Goal: Task Accomplishment & Management: Manage account settings

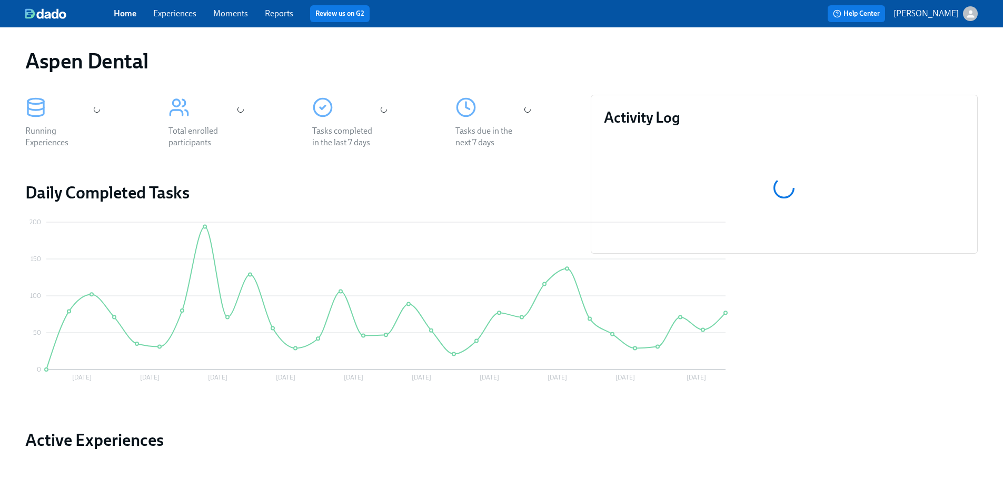
click at [290, 14] on link "Reports" at bounding box center [279, 13] width 28 height 10
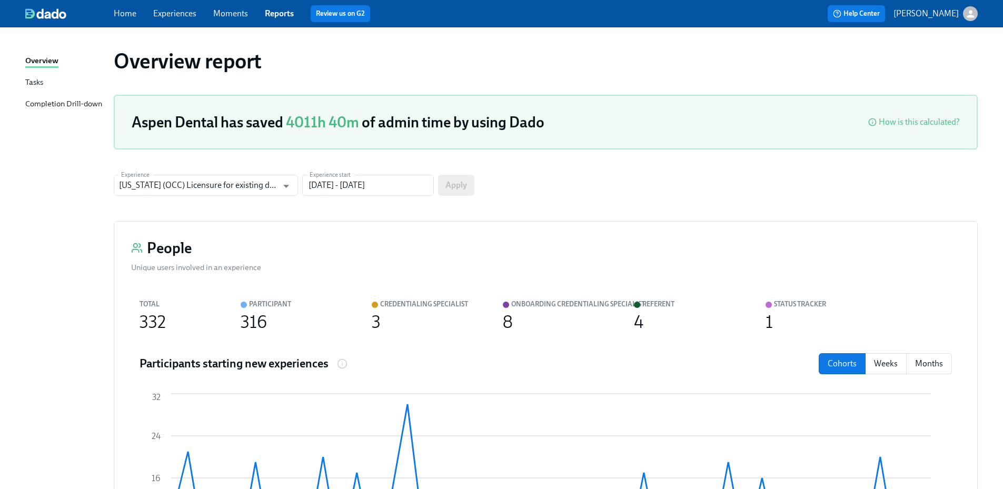
click at [86, 104] on div "Completion Drill-down" at bounding box center [63, 104] width 77 height 13
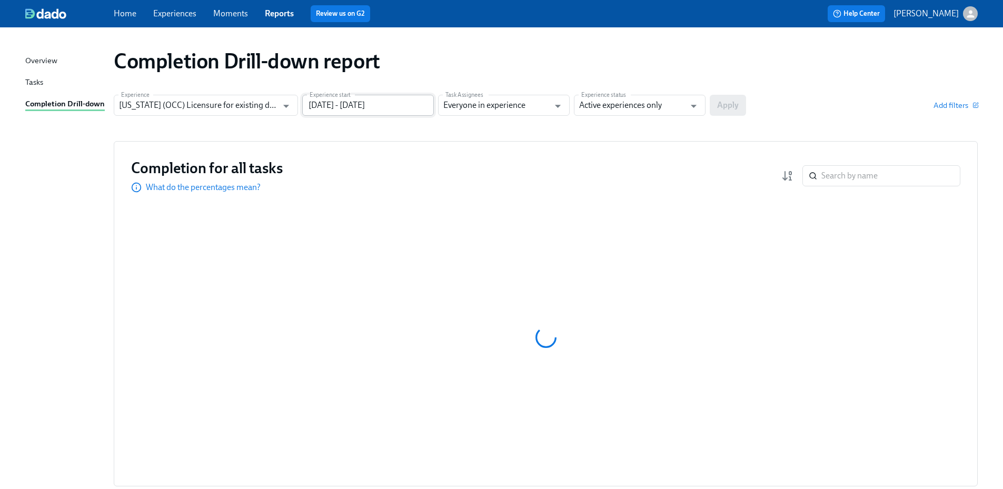
click at [350, 108] on input "[DATE] - [DATE]" at bounding box center [368, 105] width 132 height 21
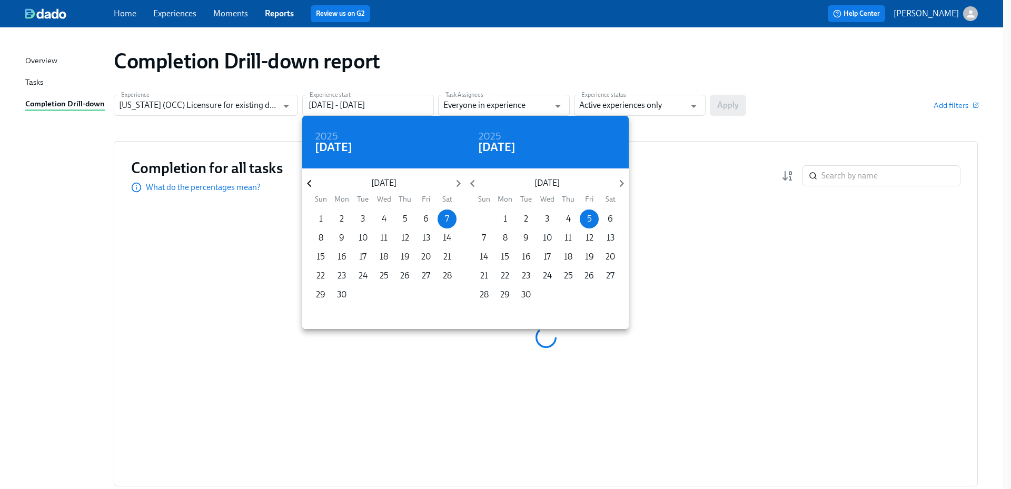
click at [311, 183] on icon "button" at bounding box center [309, 183] width 14 height 14
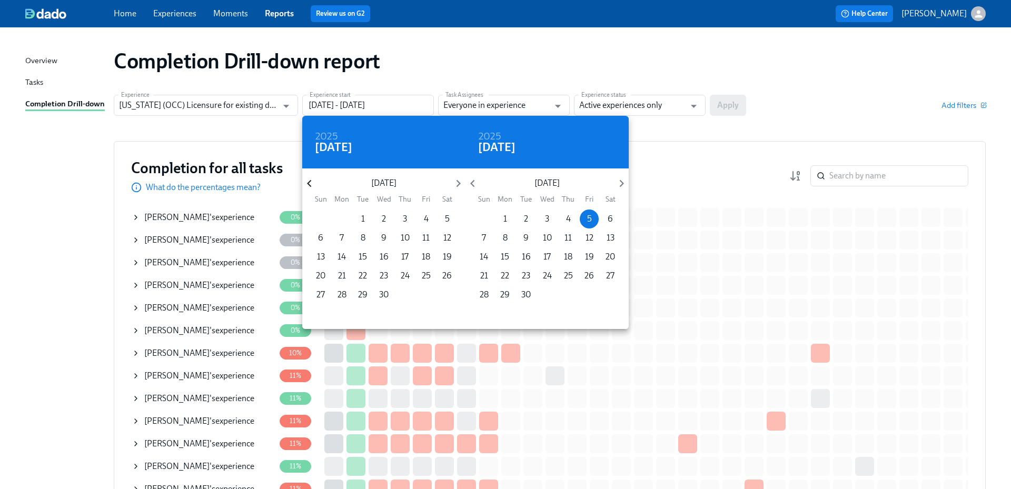
click at [311, 183] on icon "button" at bounding box center [309, 183] width 14 height 14
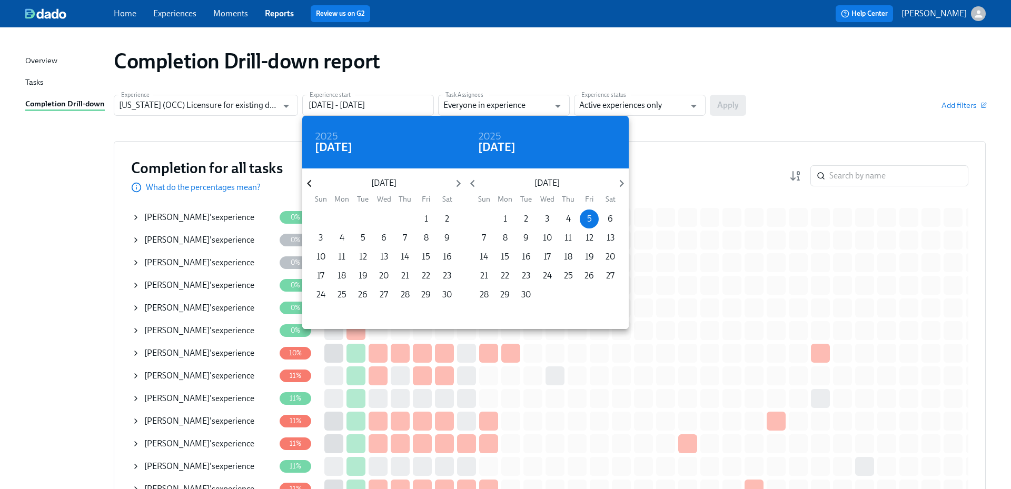
click at [311, 183] on icon "button" at bounding box center [309, 183] width 14 height 14
click at [407, 221] on span "1" at bounding box center [405, 219] width 19 height 12
type input "[DATE] - [DATE]"
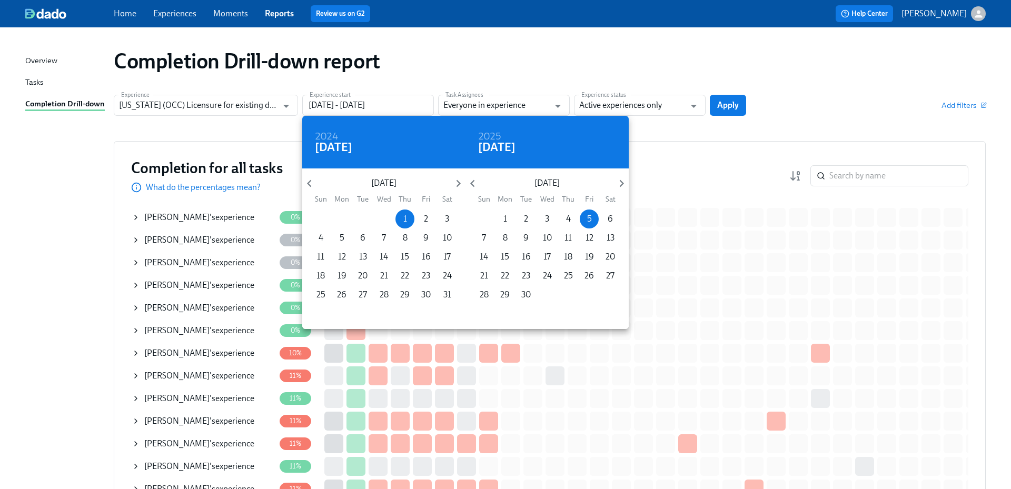
click at [639, 106] on div at bounding box center [505, 244] width 1011 height 489
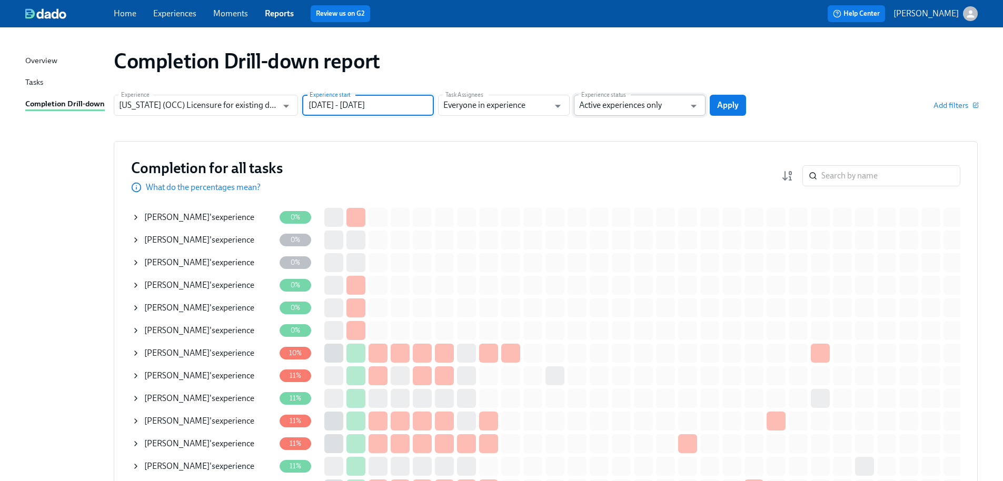
click at [648, 105] on input "Active experiences only" at bounding box center [632, 105] width 106 height 21
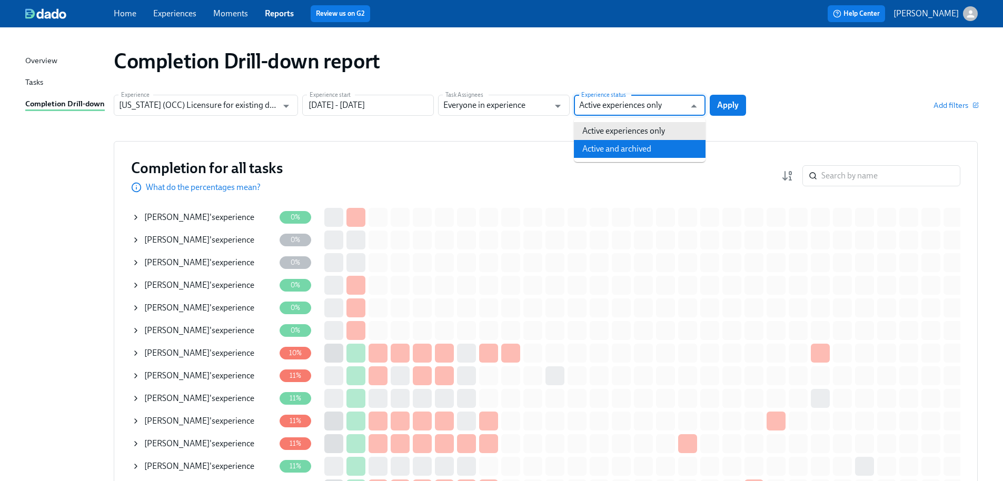
click at [658, 150] on li "Active and archived" at bounding box center [640, 149] width 132 height 18
type input "Active and archived"
click at [731, 106] on span "Apply" at bounding box center [728, 105] width 22 height 11
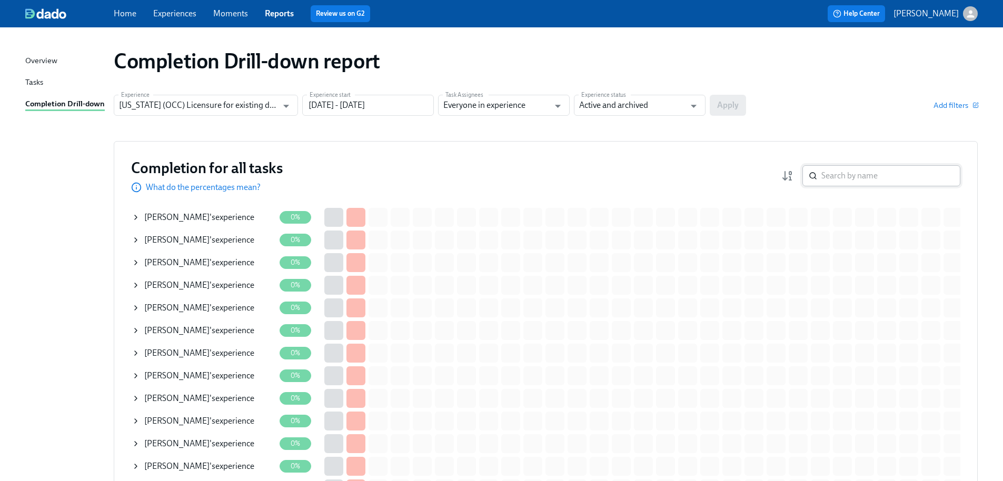
click at [860, 173] on input "search" at bounding box center [891, 175] width 139 height 21
click at [849, 184] on input "search" at bounding box center [891, 175] width 139 height 21
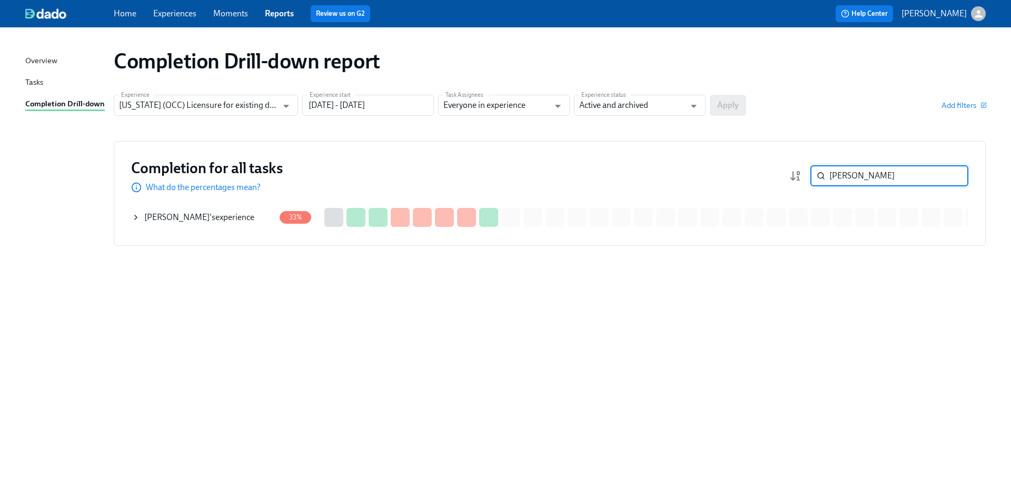
type input "[PERSON_NAME]"
click at [231, 216] on div "[PERSON_NAME] 's experience" at bounding box center [203, 217] width 143 height 21
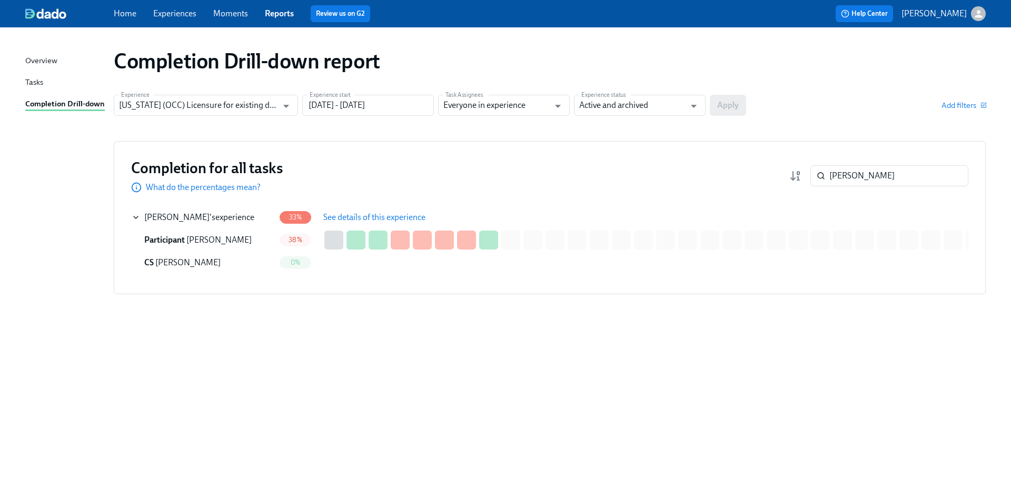
click at [380, 220] on span "See details of this experience" at bounding box center [374, 217] width 102 height 11
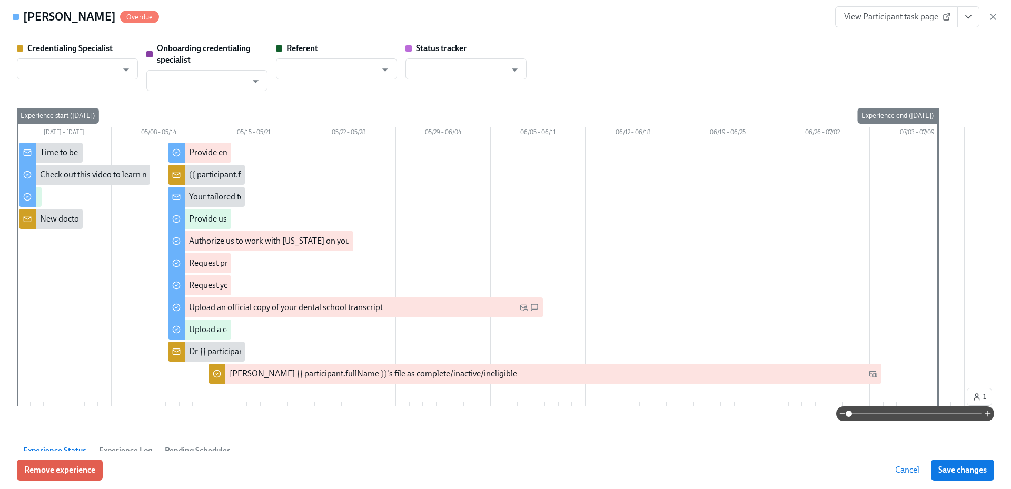
type input "[PERSON_NAME]"
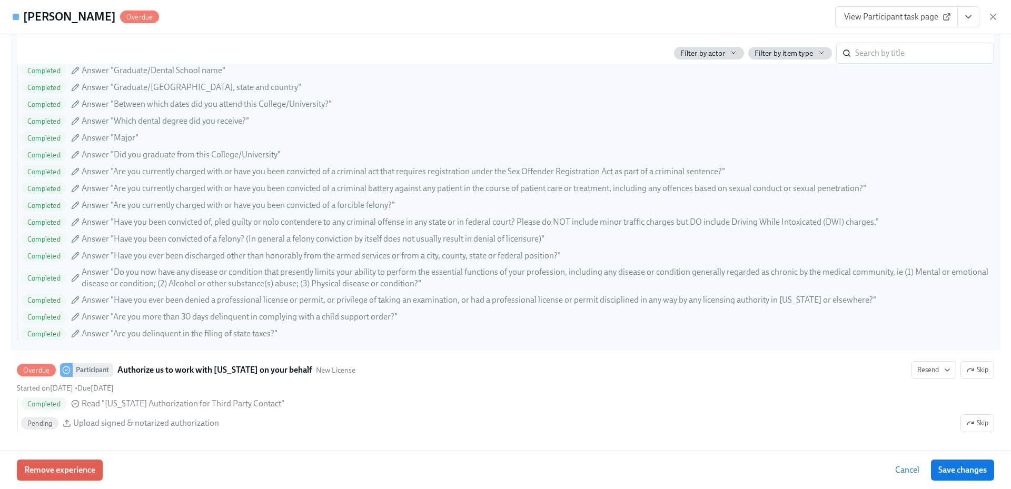
scroll to position [1264, 0]
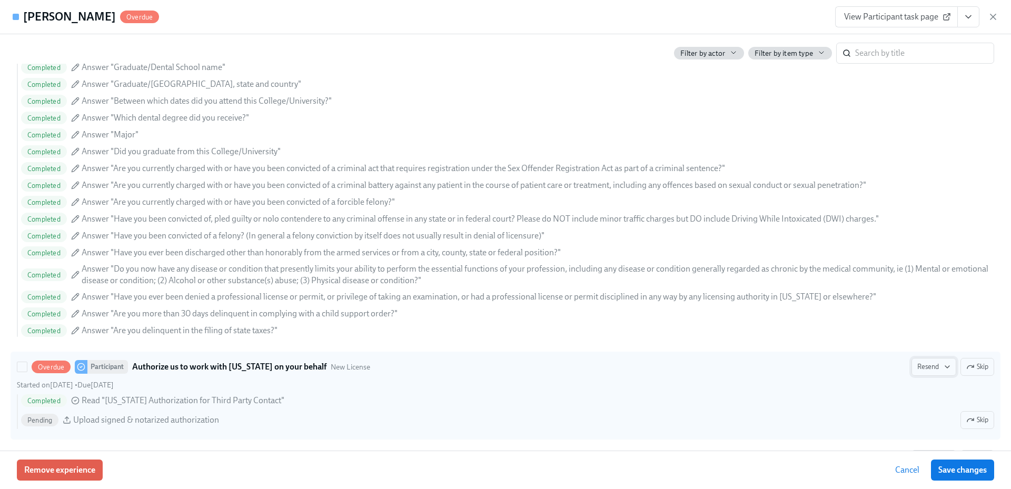
click at [925, 372] on button "Resend" at bounding box center [934, 367] width 45 height 18
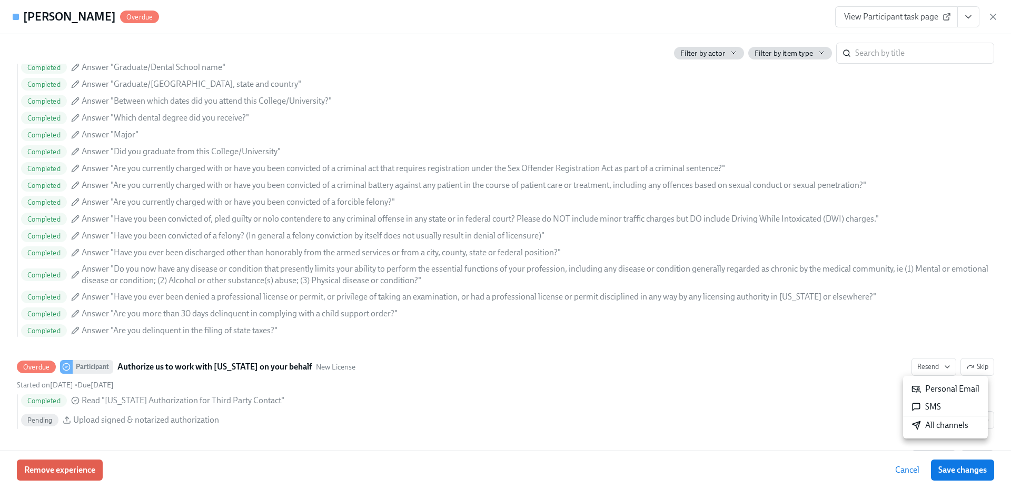
click at [947, 427] on div "All channels" at bounding box center [940, 426] width 57 height 12
click at [992, 15] on icon "button" at bounding box center [993, 16] width 5 height 5
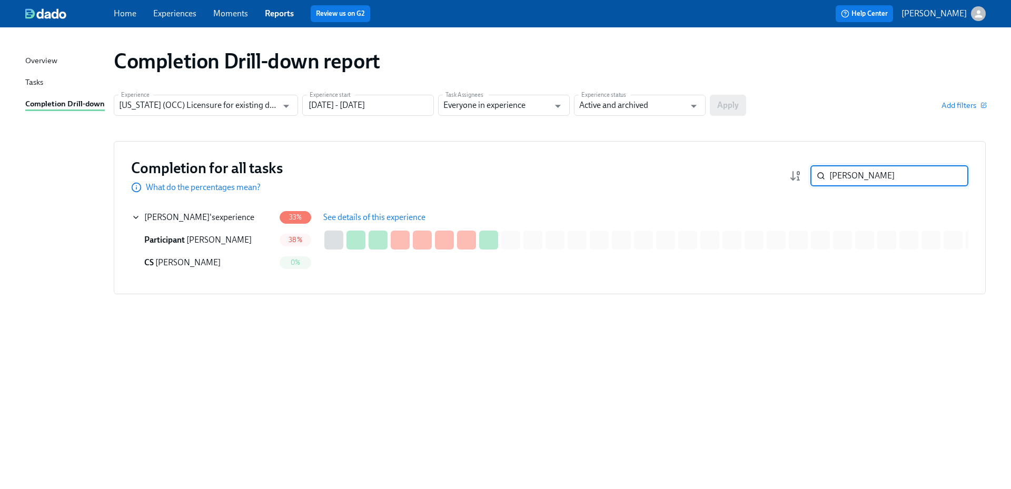
drag, startPoint x: 823, startPoint y: 169, endPoint x: 770, endPoint y: 168, distance: 53.2
click at [777, 168] on div "Completion for all tasks What do the percentages mean? [PERSON_NAME] ​" at bounding box center [550, 176] width 838 height 35
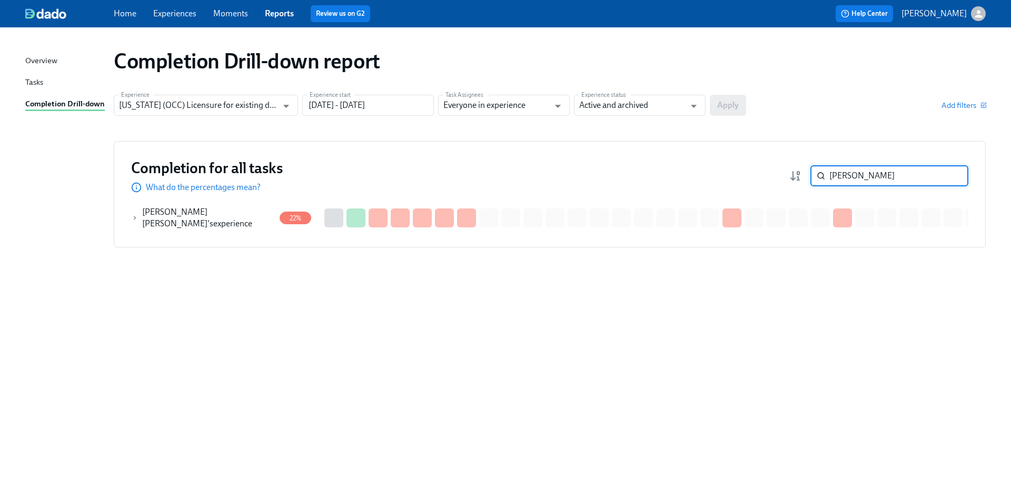
click at [232, 216] on div "[PERSON_NAME] [PERSON_NAME] 's experience" at bounding box center [208, 217] width 133 height 23
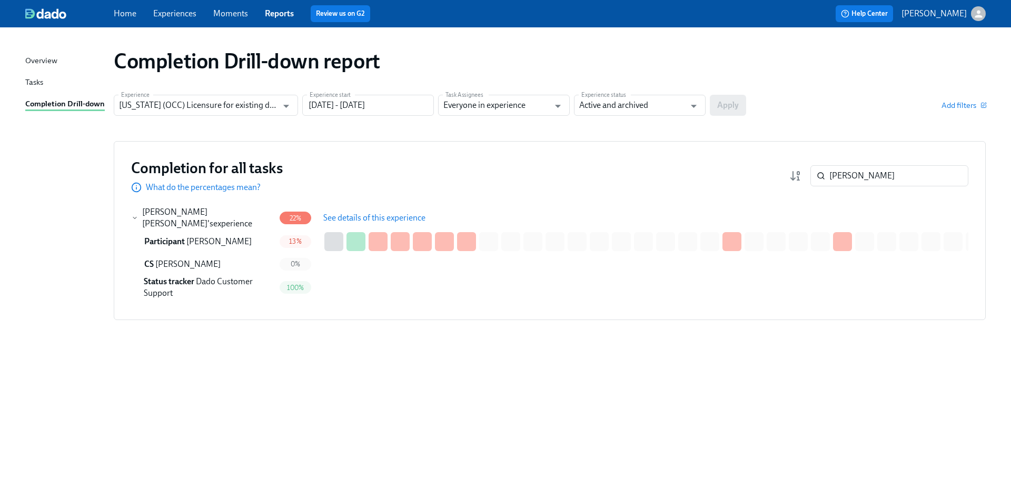
click at [364, 215] on span "See details of this experience" at bounding box center [374, 218] width 102 height 11
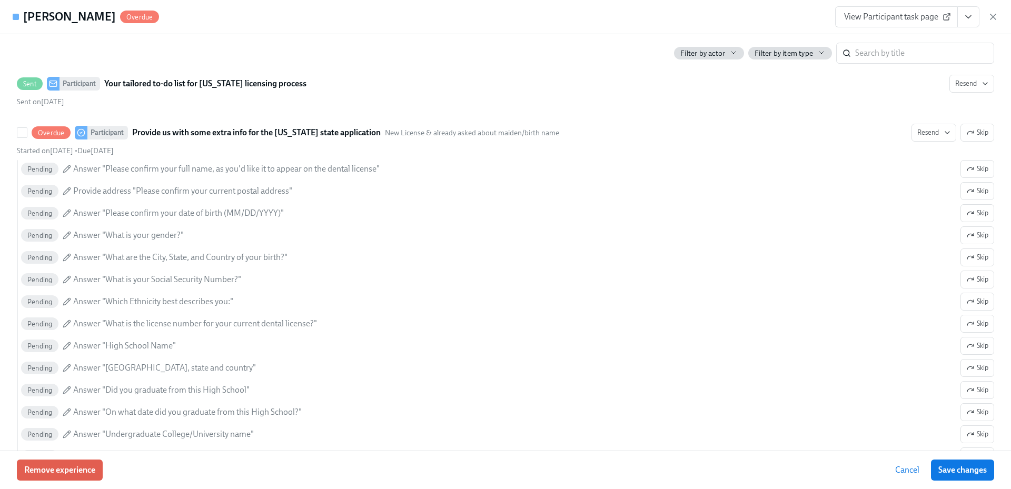
scroll to position [895, 0]
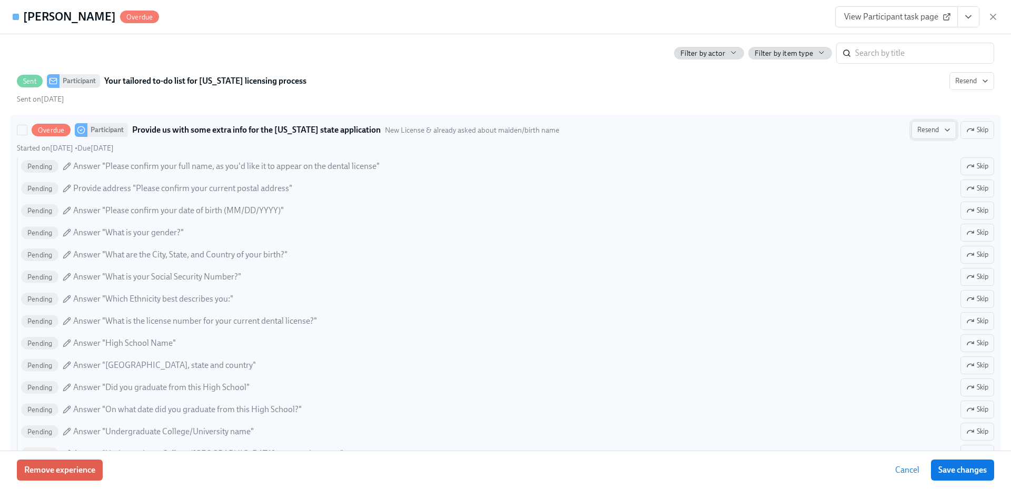
click at [943, 133] on icon "button" at bounding box center [947, 130] width 8 height 8
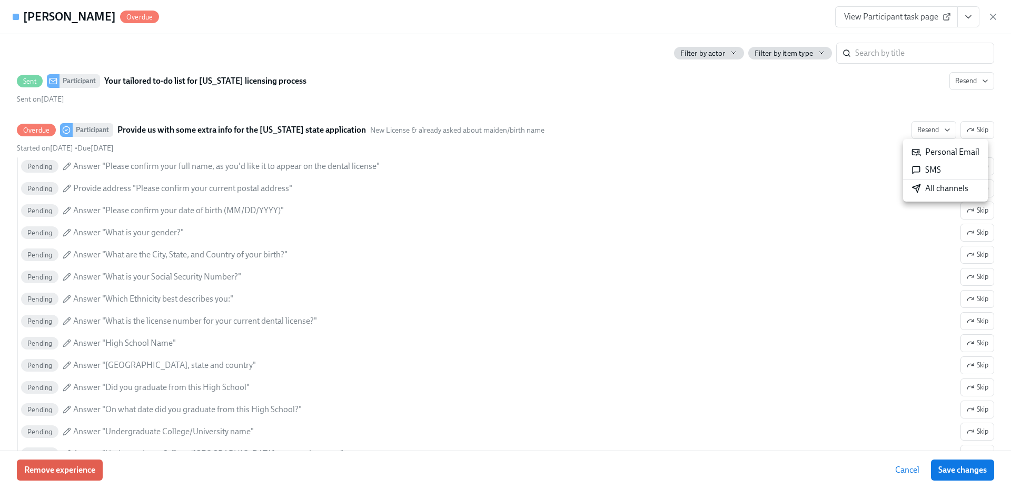
click at [924, 184] on div "All channels" at bounding box center [940, 189] width 57 height 12
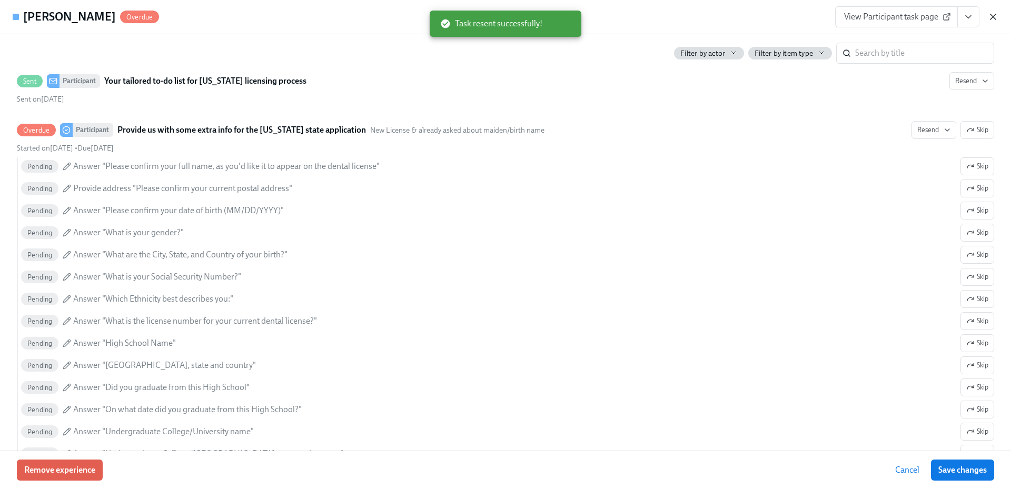
click at [993, 19] on icon "button" at bounding box center [993, 17] width 11 height 11
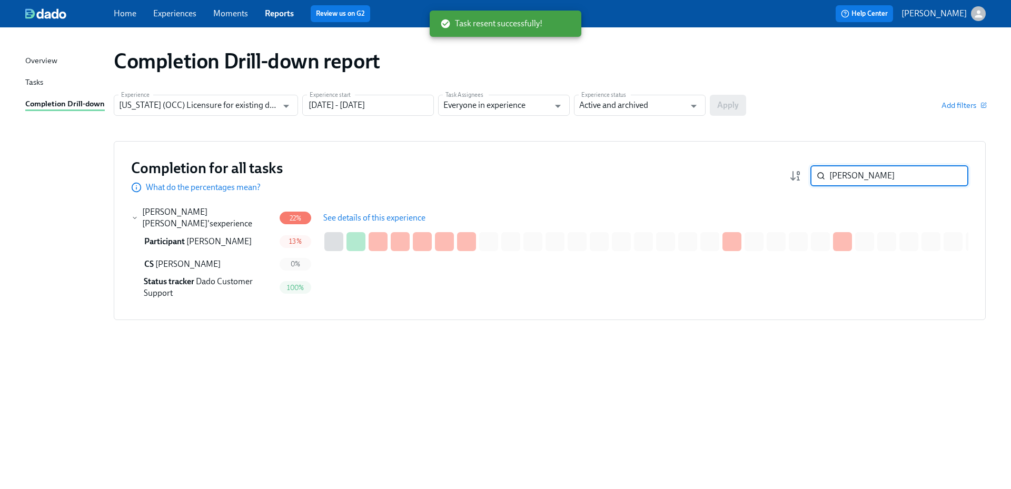
drag, startPoint x: 880, startPoint y: 180, endPoint x: 823, endPoint y: 178, distance: 57.5
click at [823, 178] on div "[PERSON_NAME] ​" at bounding box center [890, 175] width 158 height 21
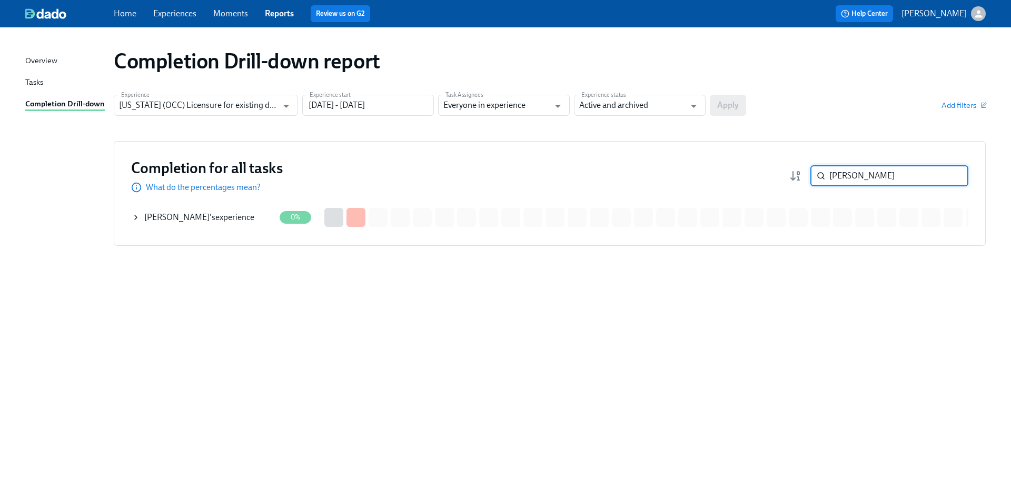
click at [214, 219] on div "[PERSON_NAME] 's experience" at bounding box center [199, 218] width 110 height 12
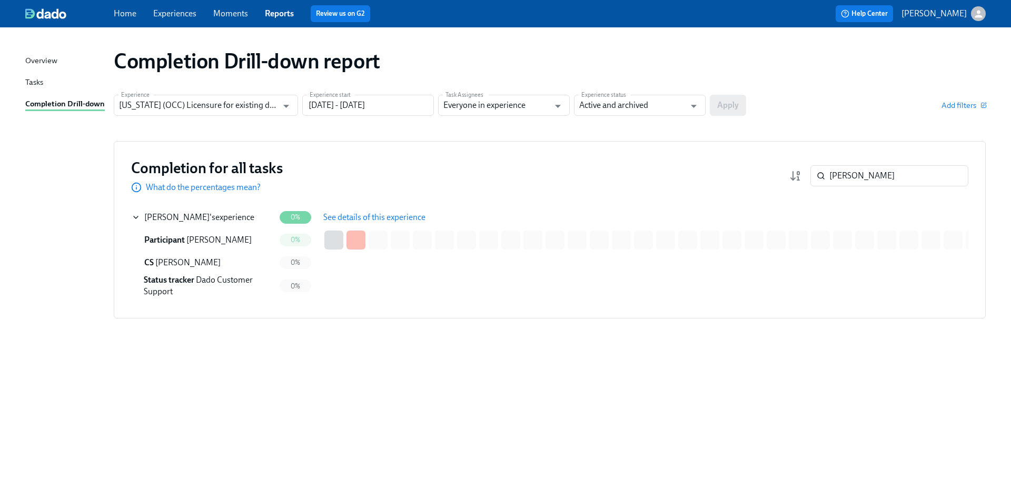
click at [363, 220] on span "See details of this experience" at bounding box center [374, 217] width 102 height 11
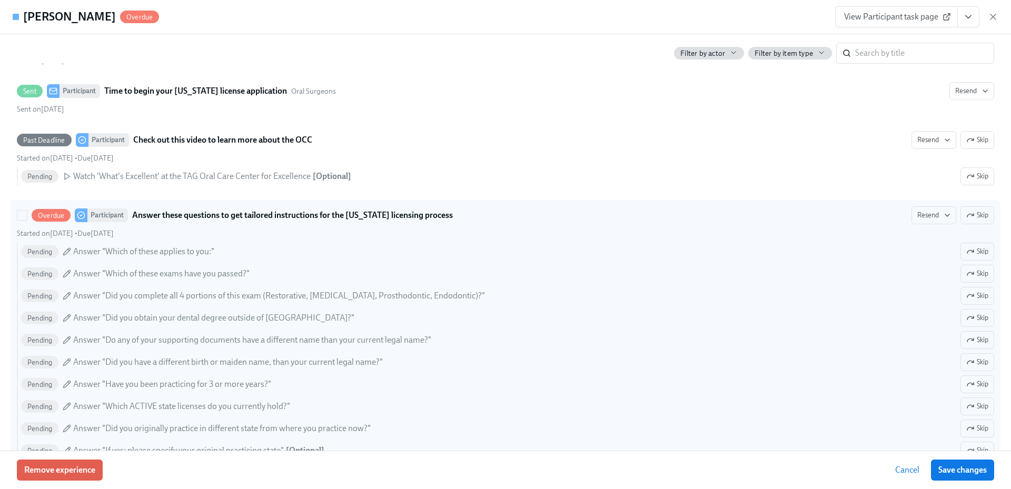
scroll to position [306, 0]
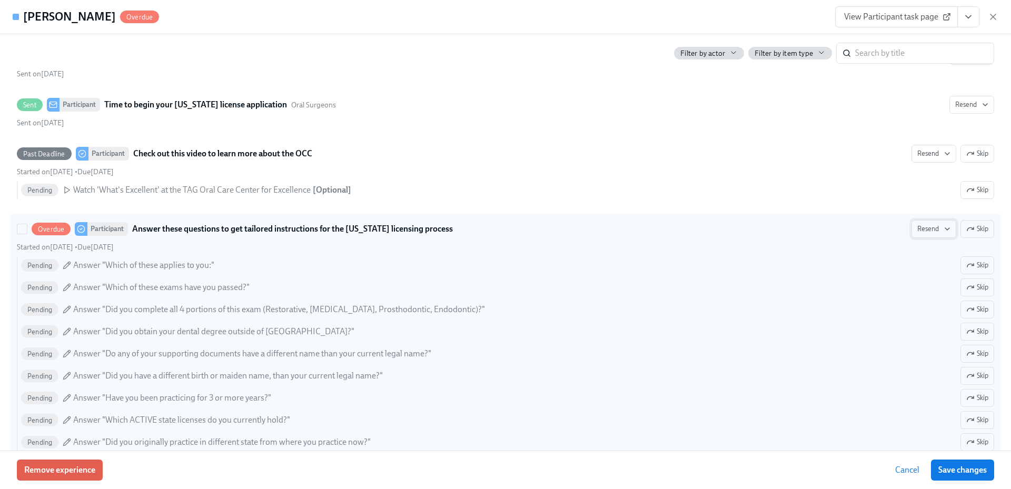
click at [920, 232] on span "Resend" at bounding box center [934, 229] width 33 height 11
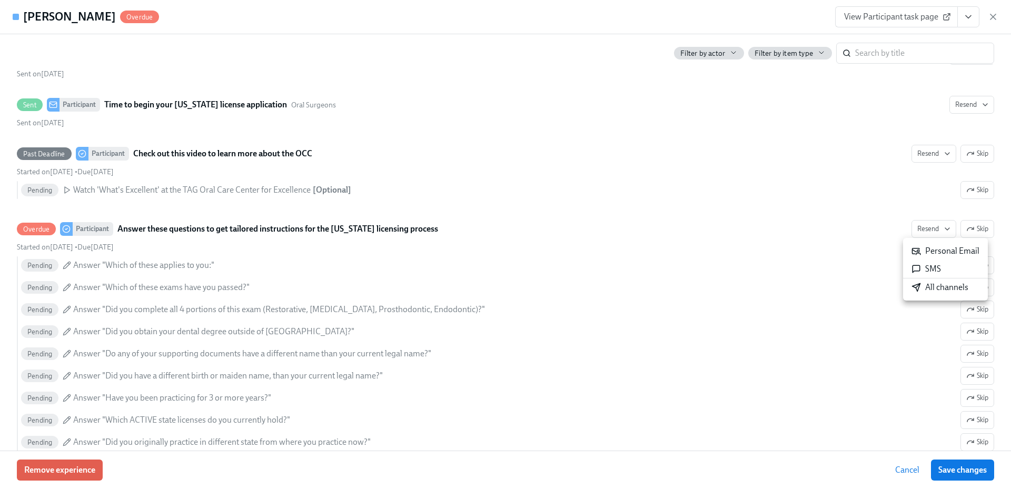
click at [927, 289] on div "All channels" at bounding box center [940, 288] width 57 height 12
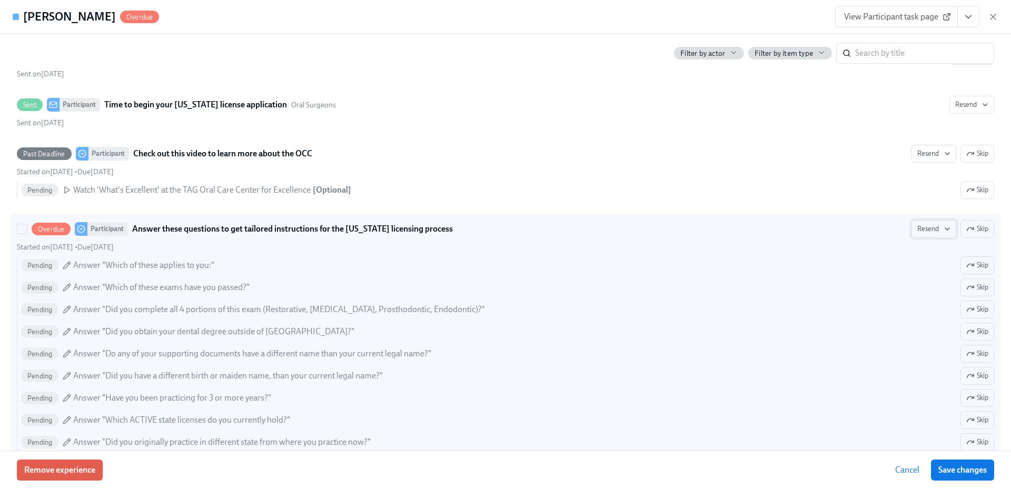
click at [943, 230] on icon "button" at bounding box center [947, 229] width 8 height 8
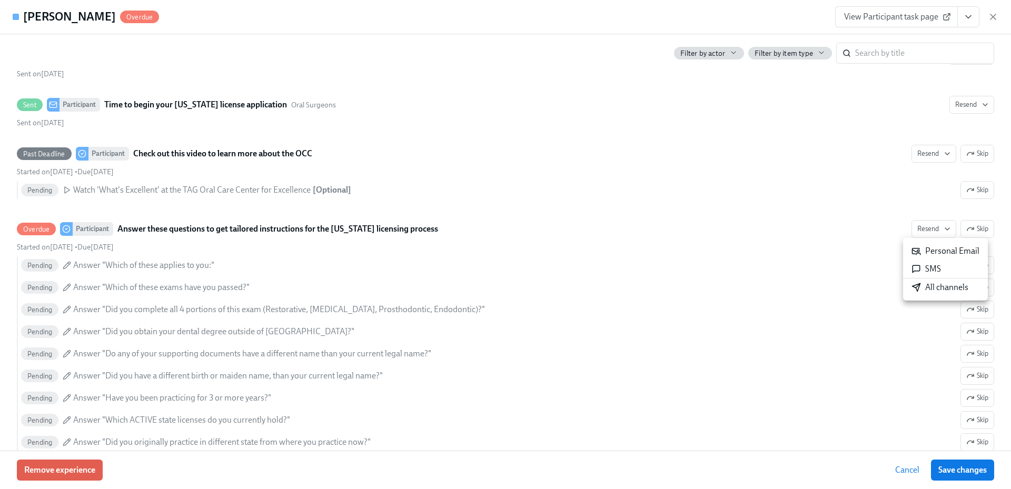
click at [933, 286] on div "All channels" at bounding box center [940, 288] width 57 height 12
click at [995, 15] on icon "button" at bounding box center [993, 16] width 5 height 5
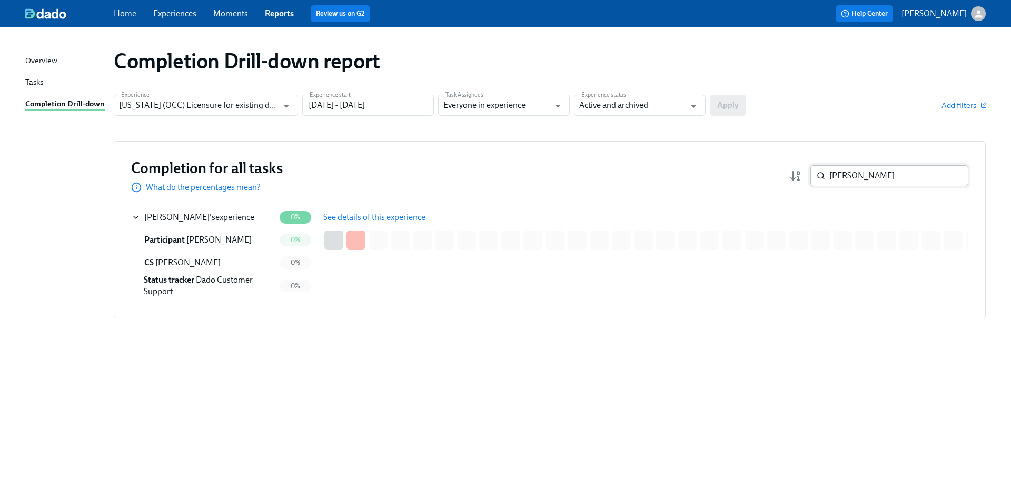
drag, startPoint x: 870, startPoint y: 181, endPoint x: 813, endPoint y: 182, distance: 57.4
click at [813, 182] on div "[PERSON_NAME] ​" at bounding box center [890, 175] width 158 height 21
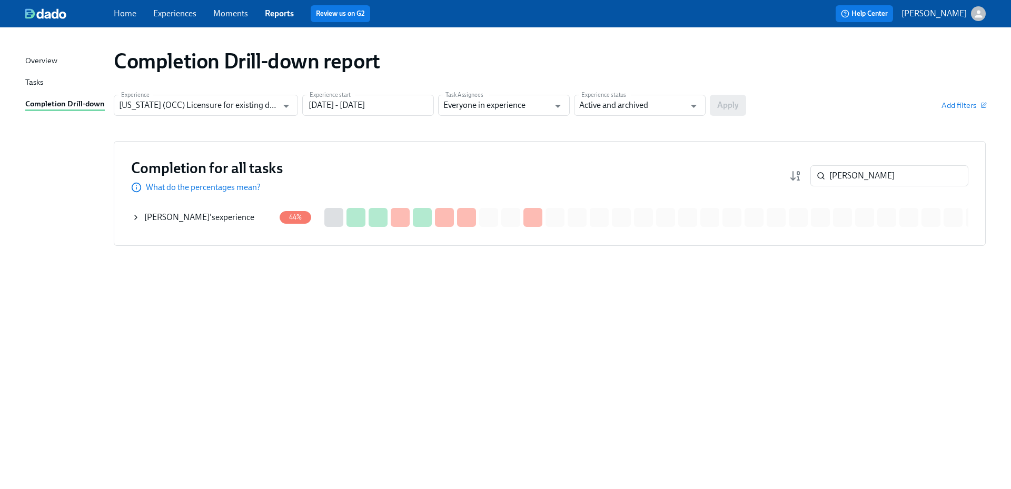
click at [213, 222] on div "[PERSON_NAME] 's experience" at bounding box center [199, 218] width 110 height 12
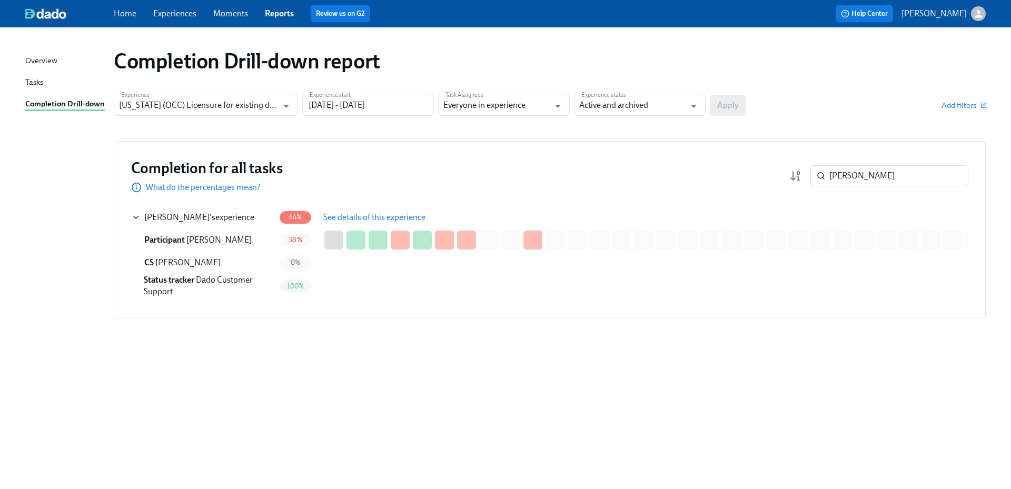
click at [427, 225] on button "See details of this experience" at bounding box center [374, 217] width 117 height 21
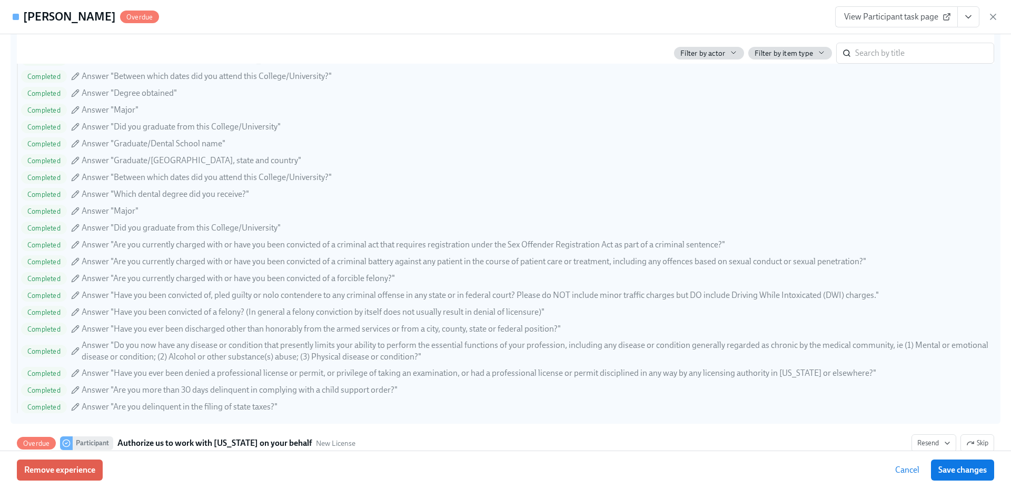
scroll to position [1370, 0]
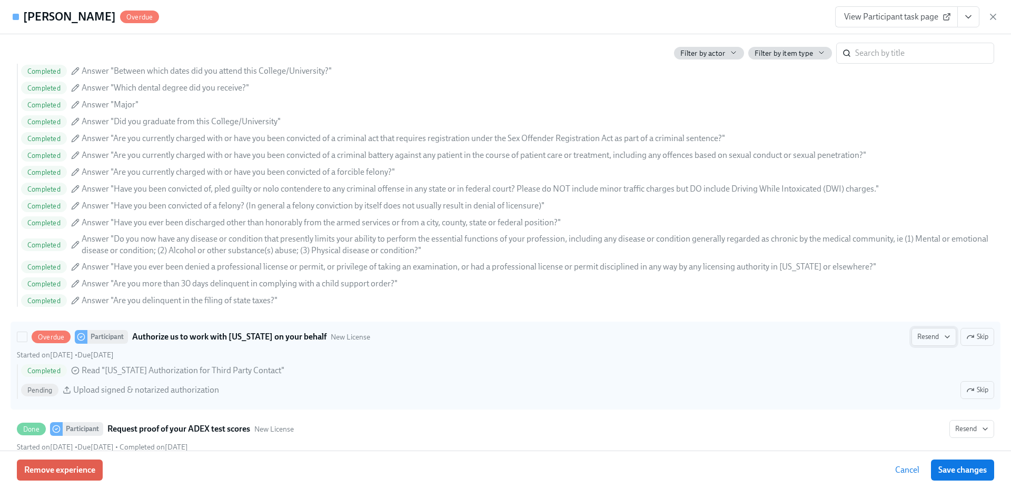
click at [921, 334] on span "Resend" at bounding box center [934, 337] width 33 height 11
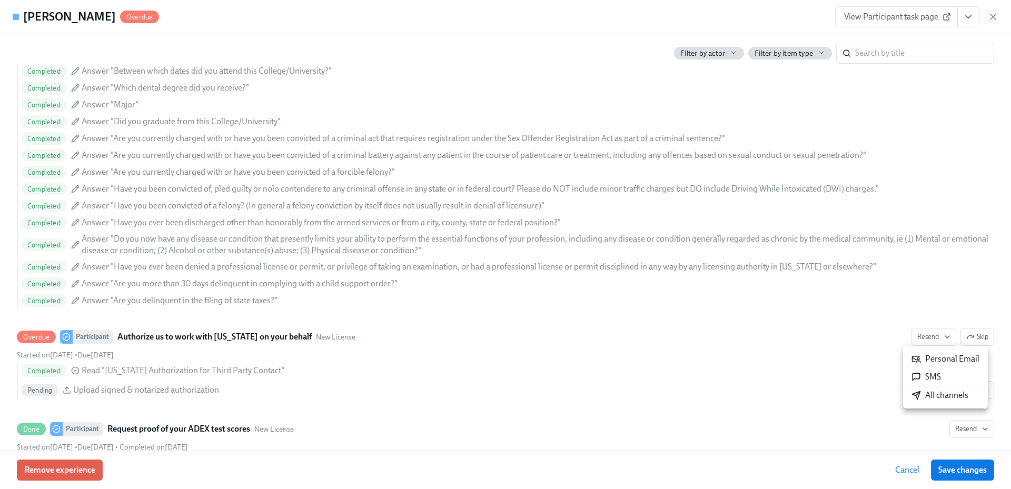
click at [930, 396] on div "All channels" at bounding box center [940, 396] width 57 height 12
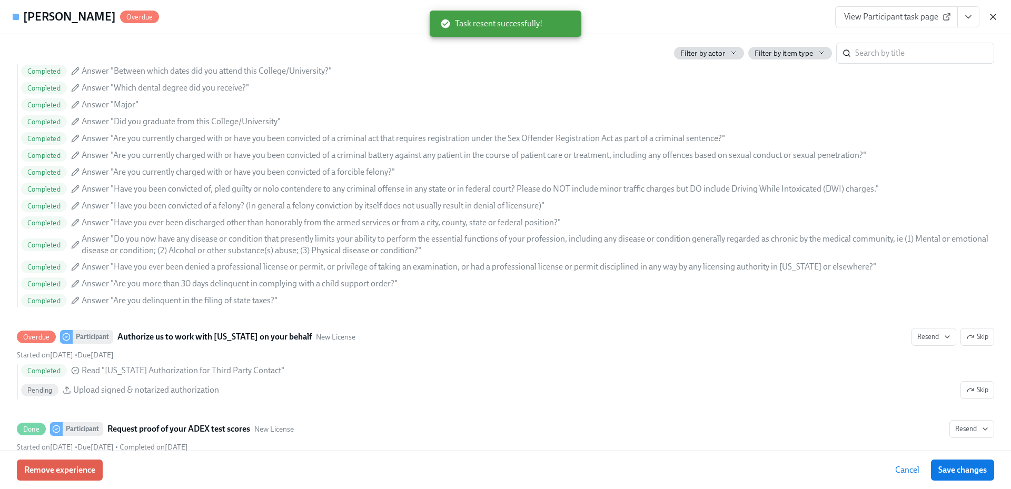
click at [998, 19] on icon "button" at bounding box center [993, 17] width 11 height 11
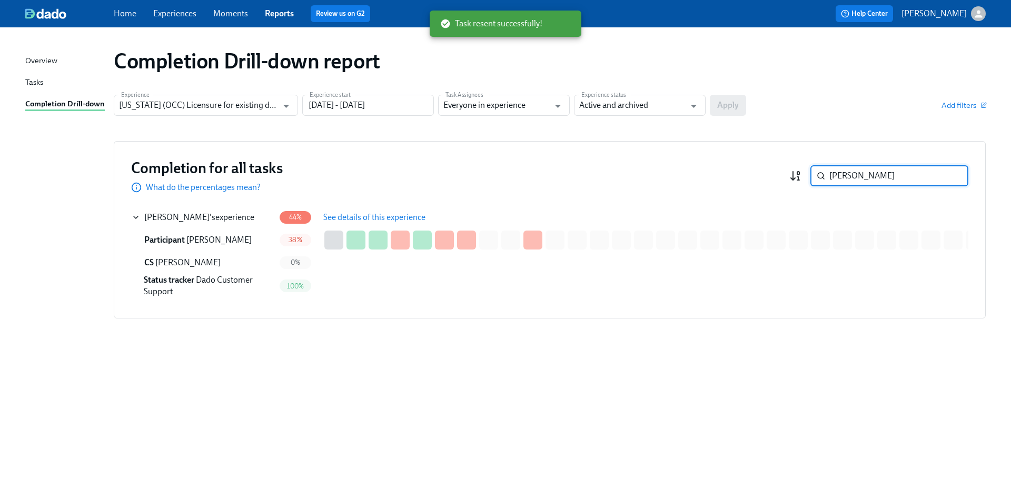
drag, startPoint x: 814, startPoint y: 178, endPoint x: 797, endPoint y: 176, distance: 17.5
click at [799, 178] on div "[PERSON_NAME] s ​" at bounding box center [879, 175] width 179 height 21
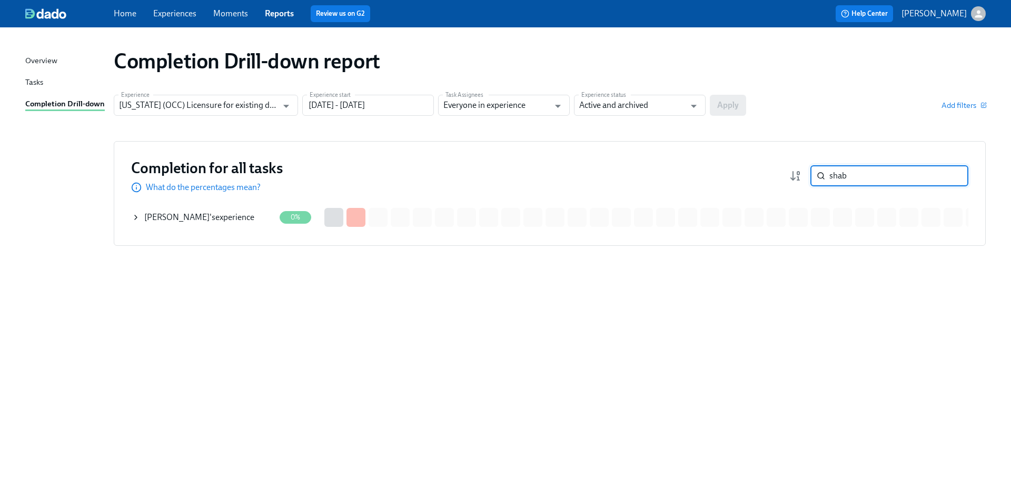
type input "shab"
click at [238, 222] on div "[PERSON_NAME] 's experience" at bounding box center [199, 218] width 110 height 12
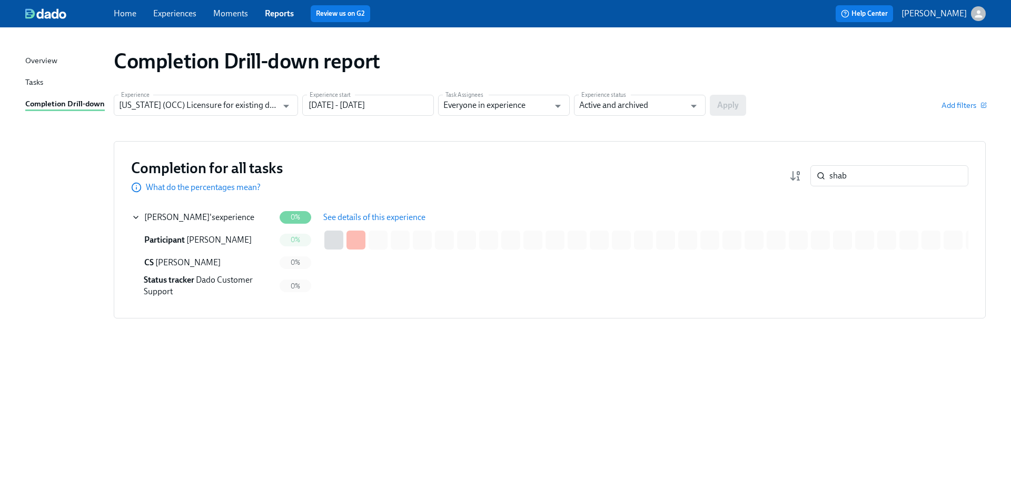
click at [349, 212] on span "See details of this experience" at bounding box center [374, 217] width 102 height 11
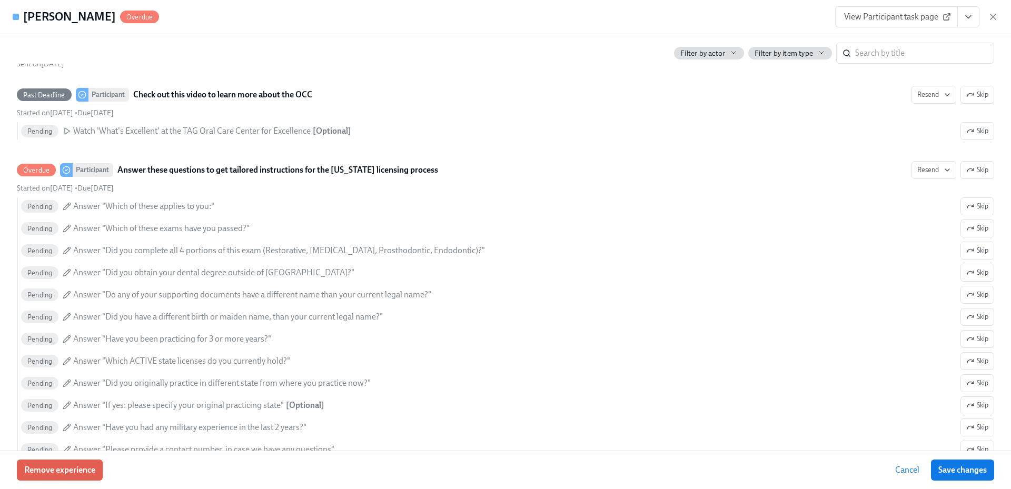
scroll to position [369, 0]
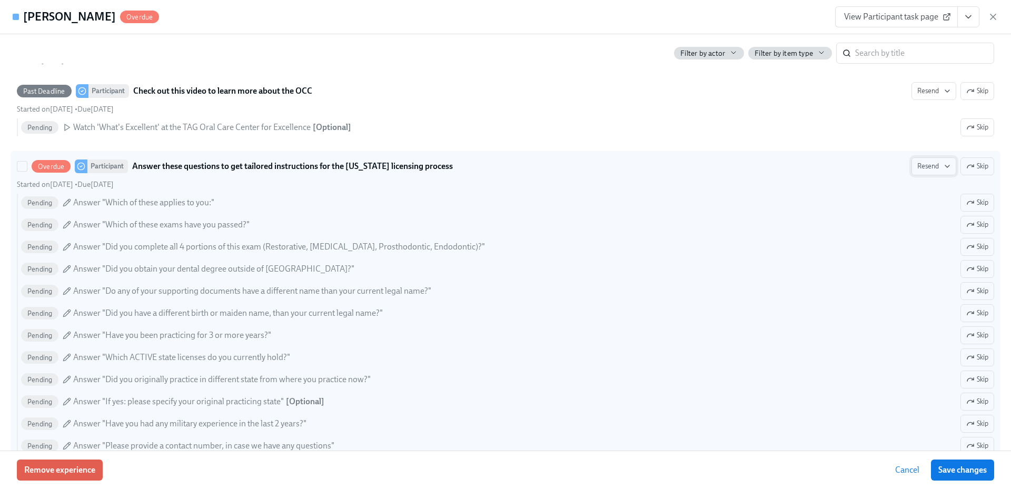
click at [934, 168] on span "Resend" at bounding box center [934, 166] width 33 height 11
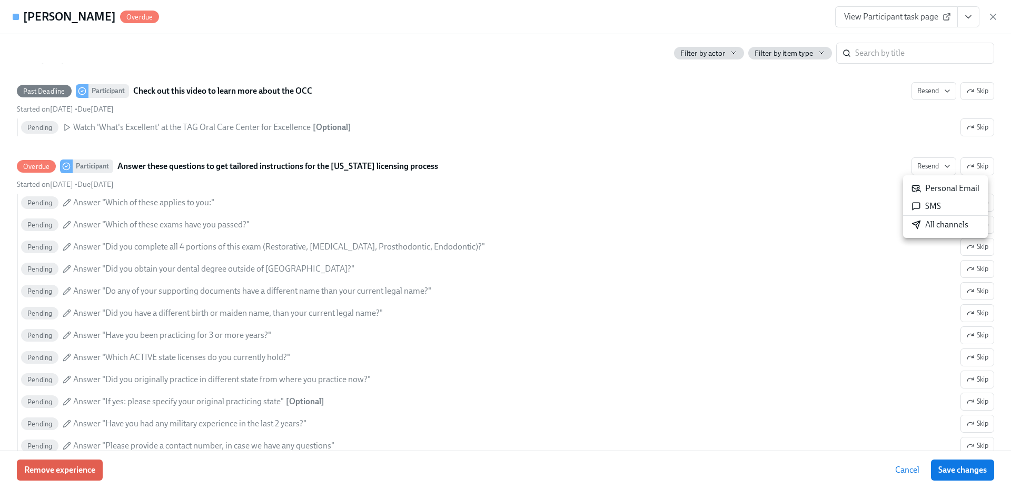
click at [933, 228] on div "All channels" at bounding box center [940, 225] width 57 height 12
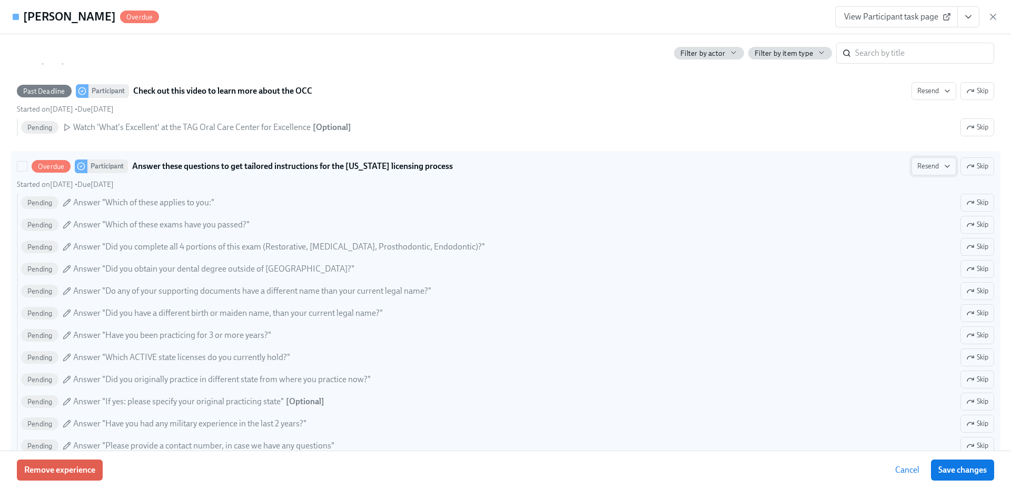
click at [934, 170] on span "Resend" at bounding box center [934, 166] width 33 height 11
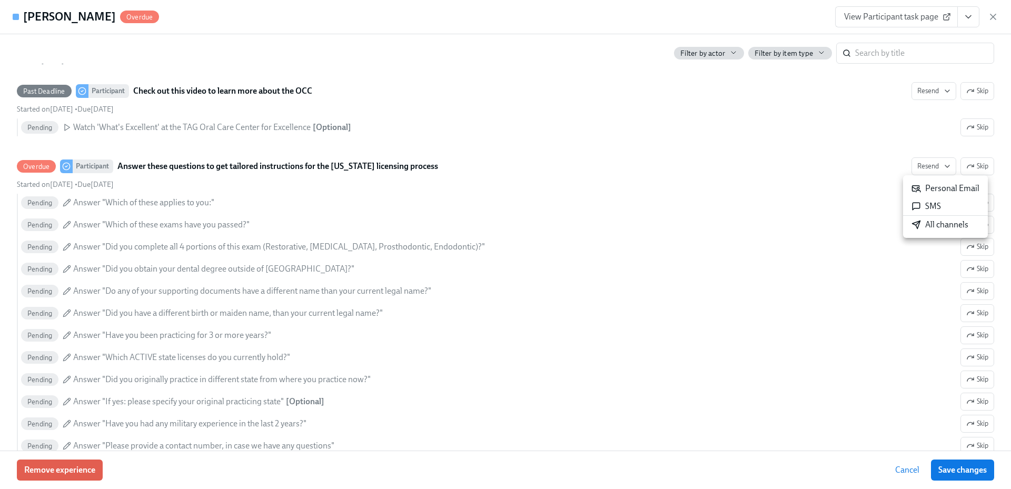
click at [933, 225] on div "All channels" at bounding box center [940, 225] width 57 height 12
